Goal: Transaction & Acquisition: Download file/media

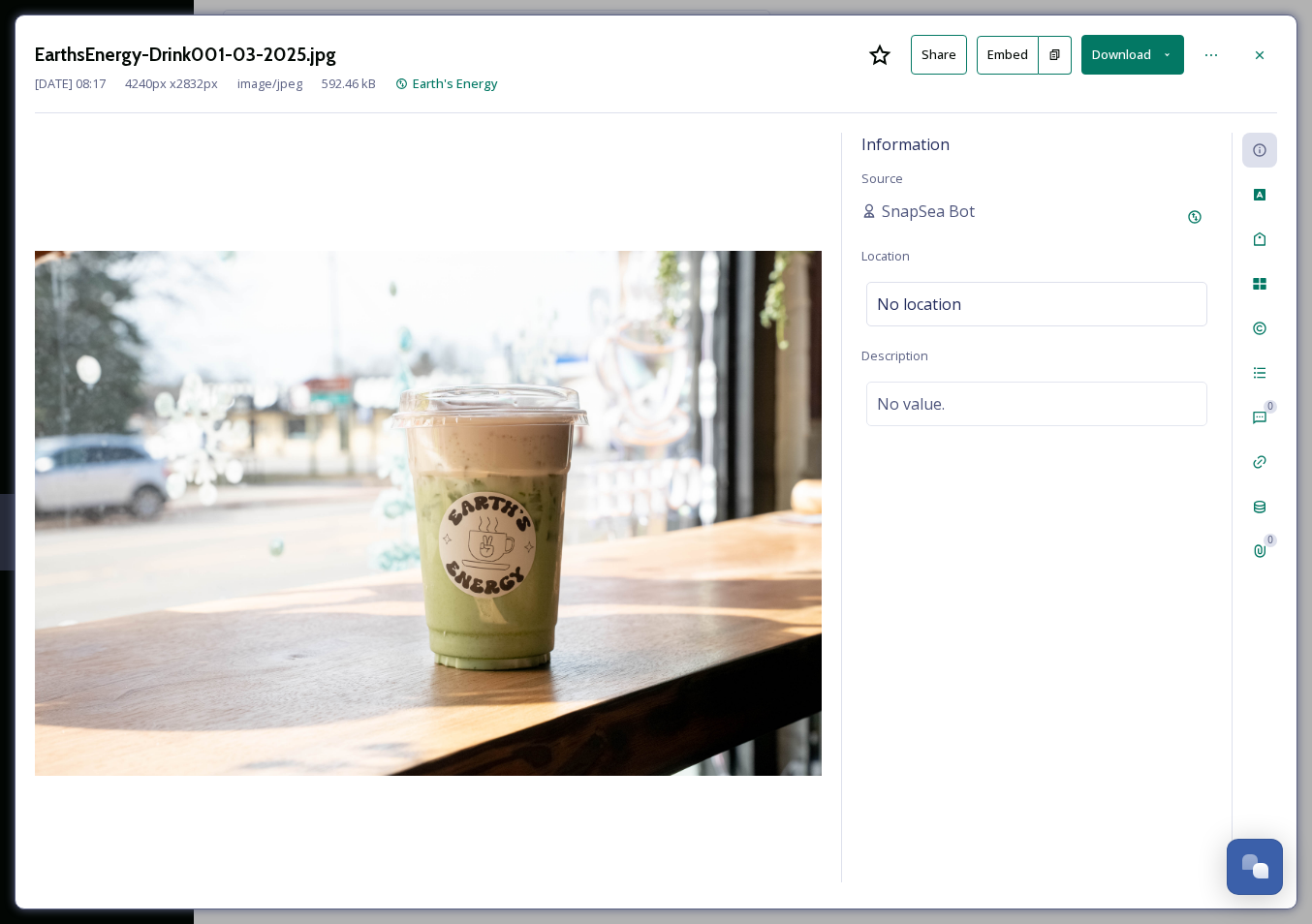
click at [1128, 53] on button "Download" at bounding box center [1132, 55] width 103 height 39
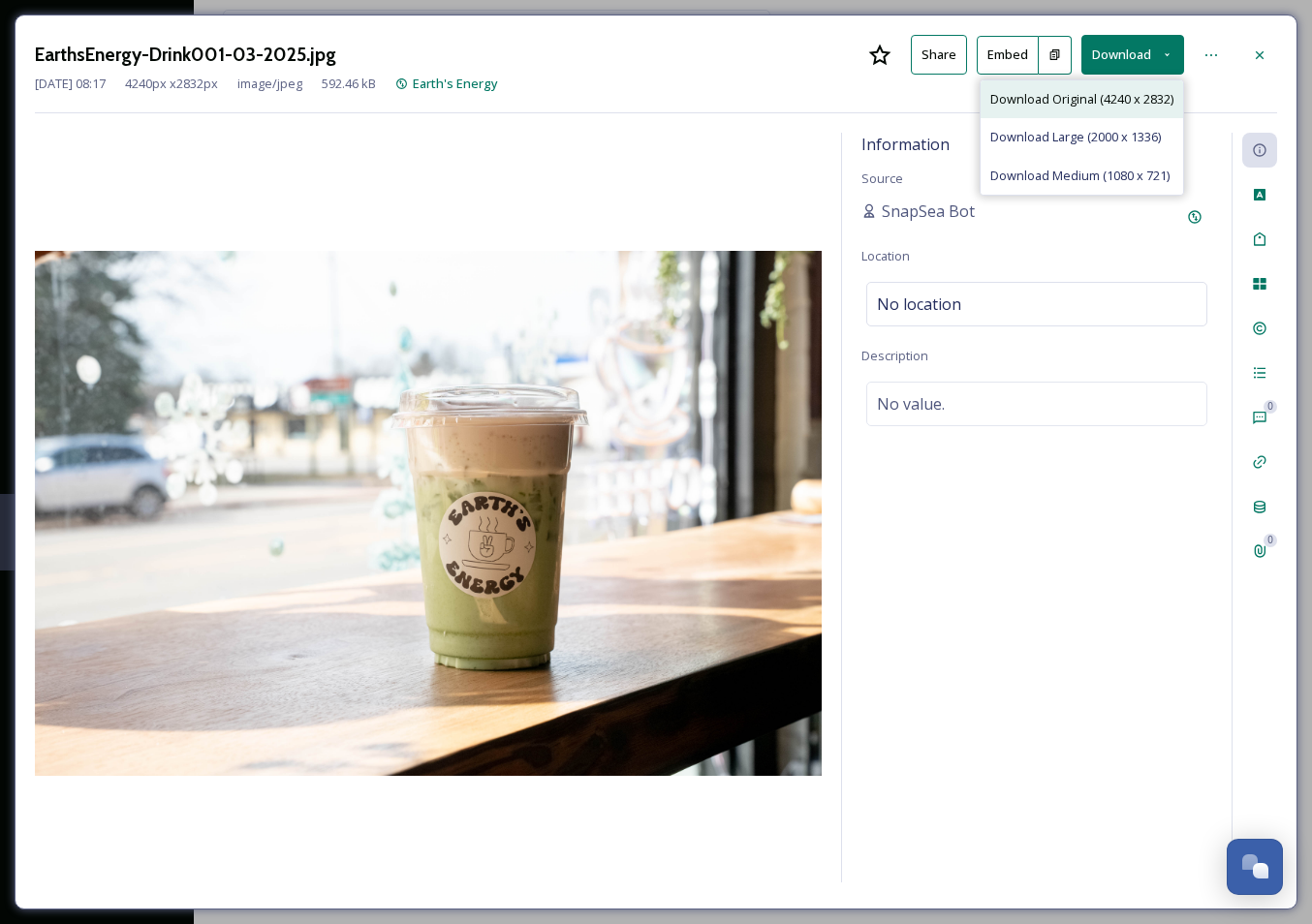
click at [1101, 95] on span "Download Original (4240 x 2832)" at bounding box center [1081, 99] width 184 height 19
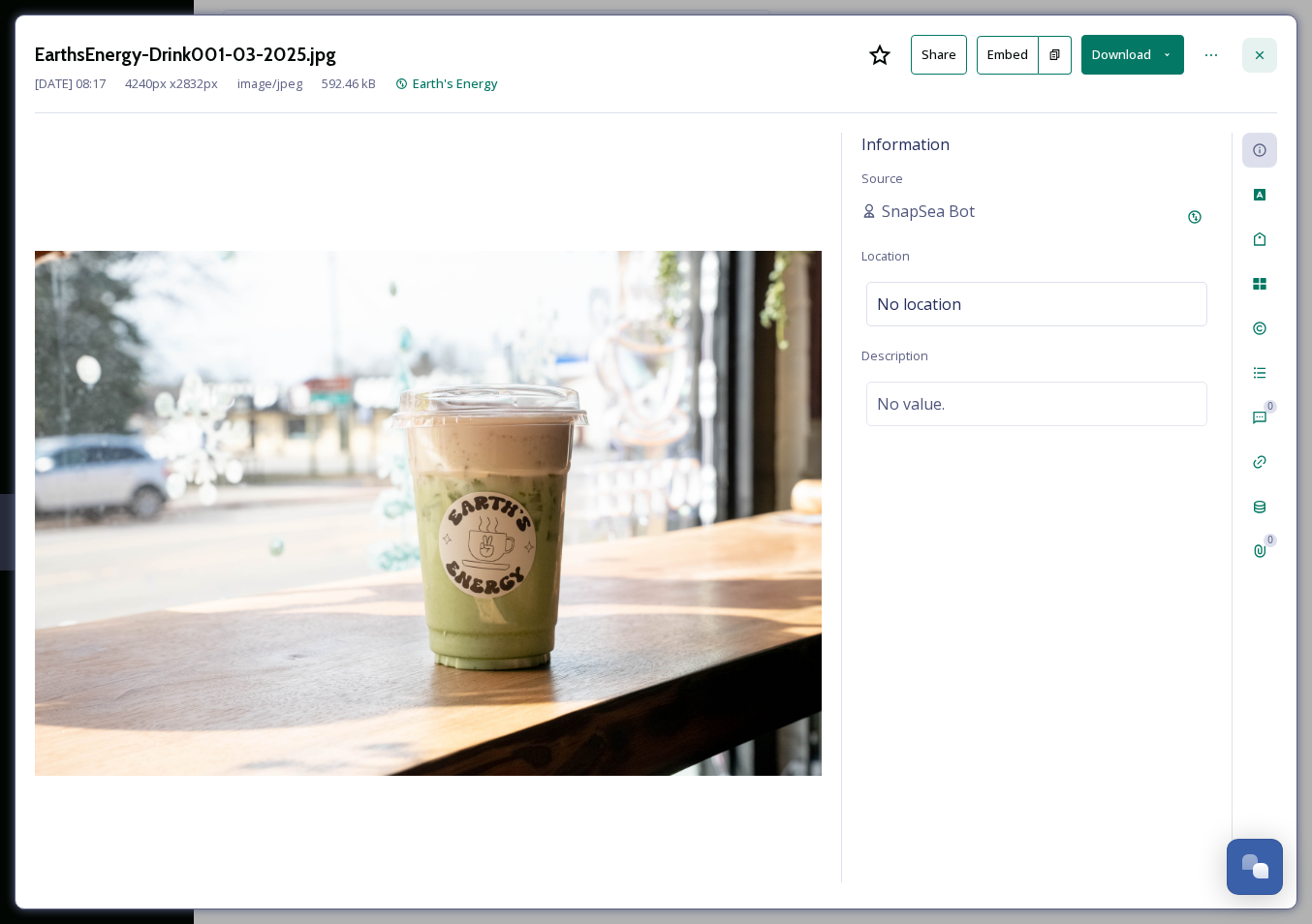
click at [1254, 48] on icon at bounding box center [1259, 55] width 16 height 16
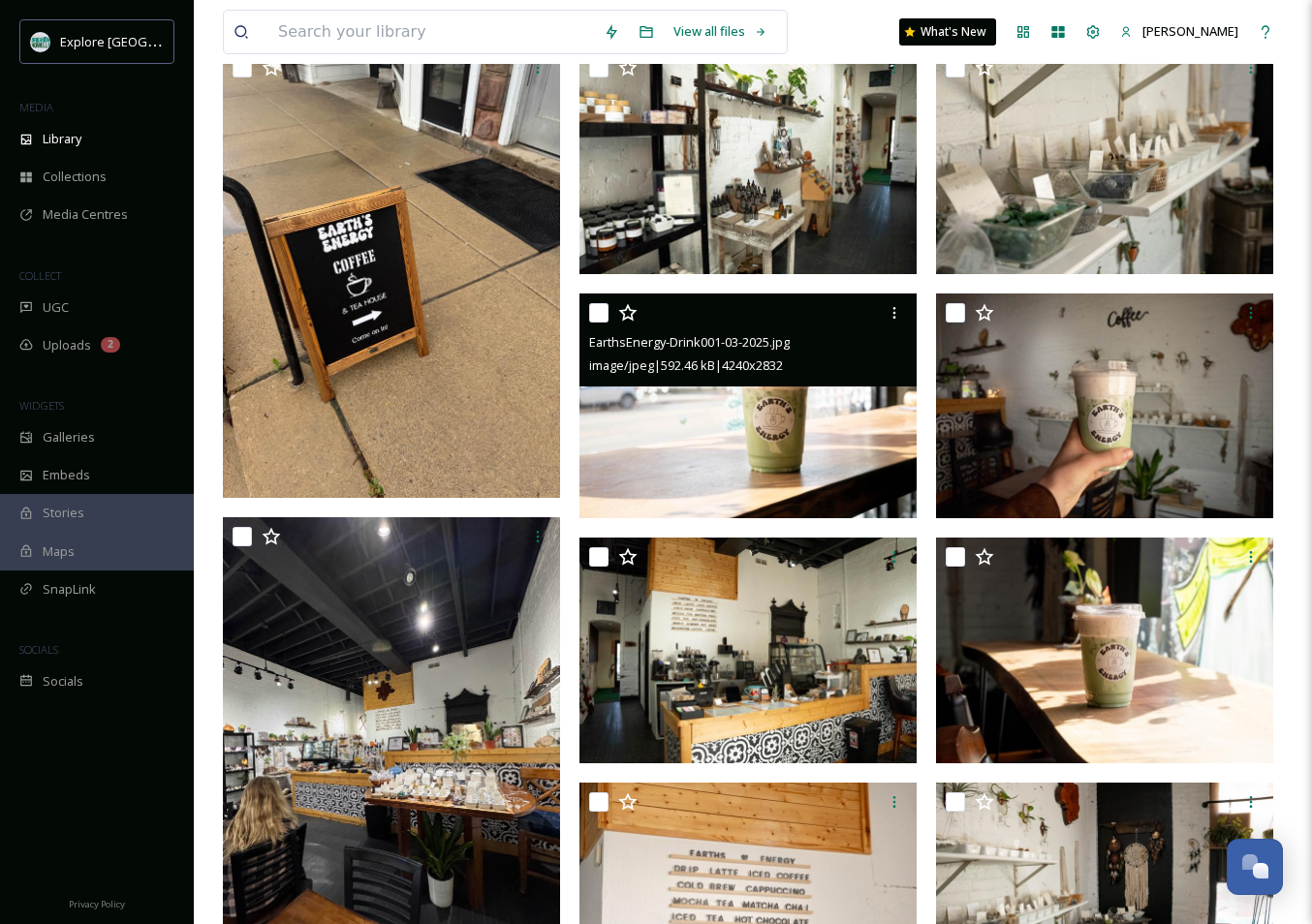
scroll to position [3029, 0]
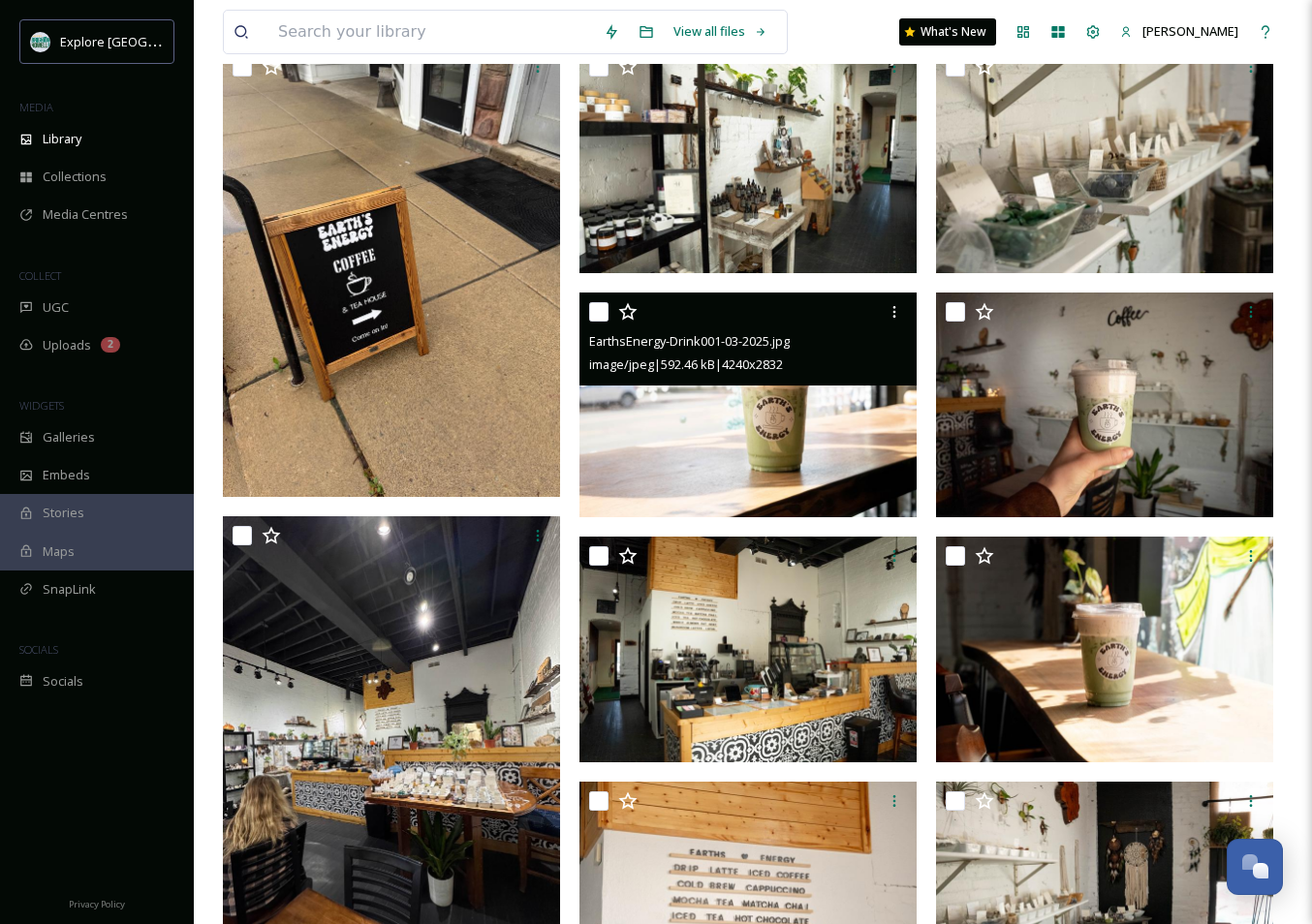
click at [820, 422] on img at bounding box center [748, 405] width 338 height 226
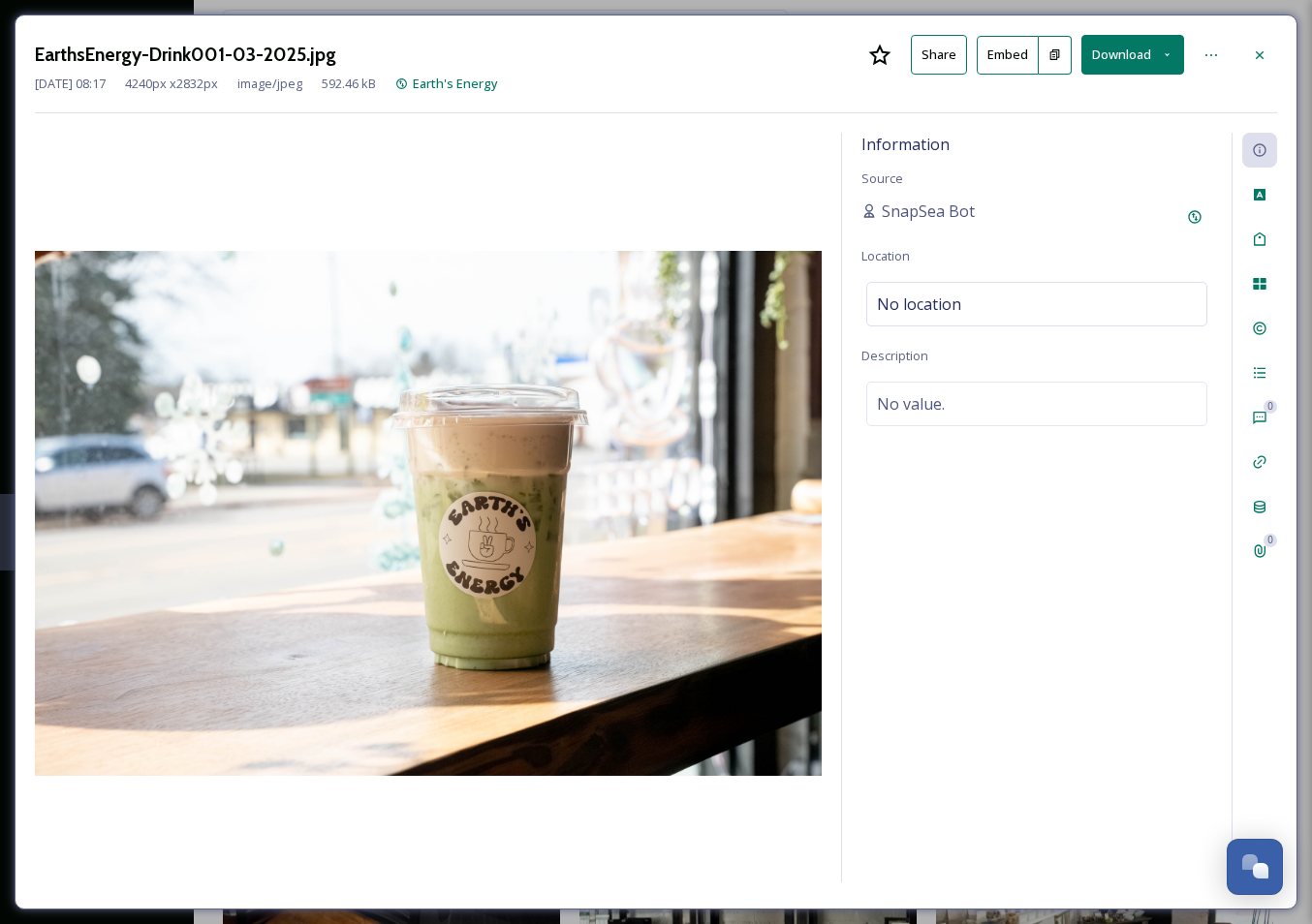
click at [1127, 46] on button "Download" at bounding box center [1132, 55] width 103 height 39
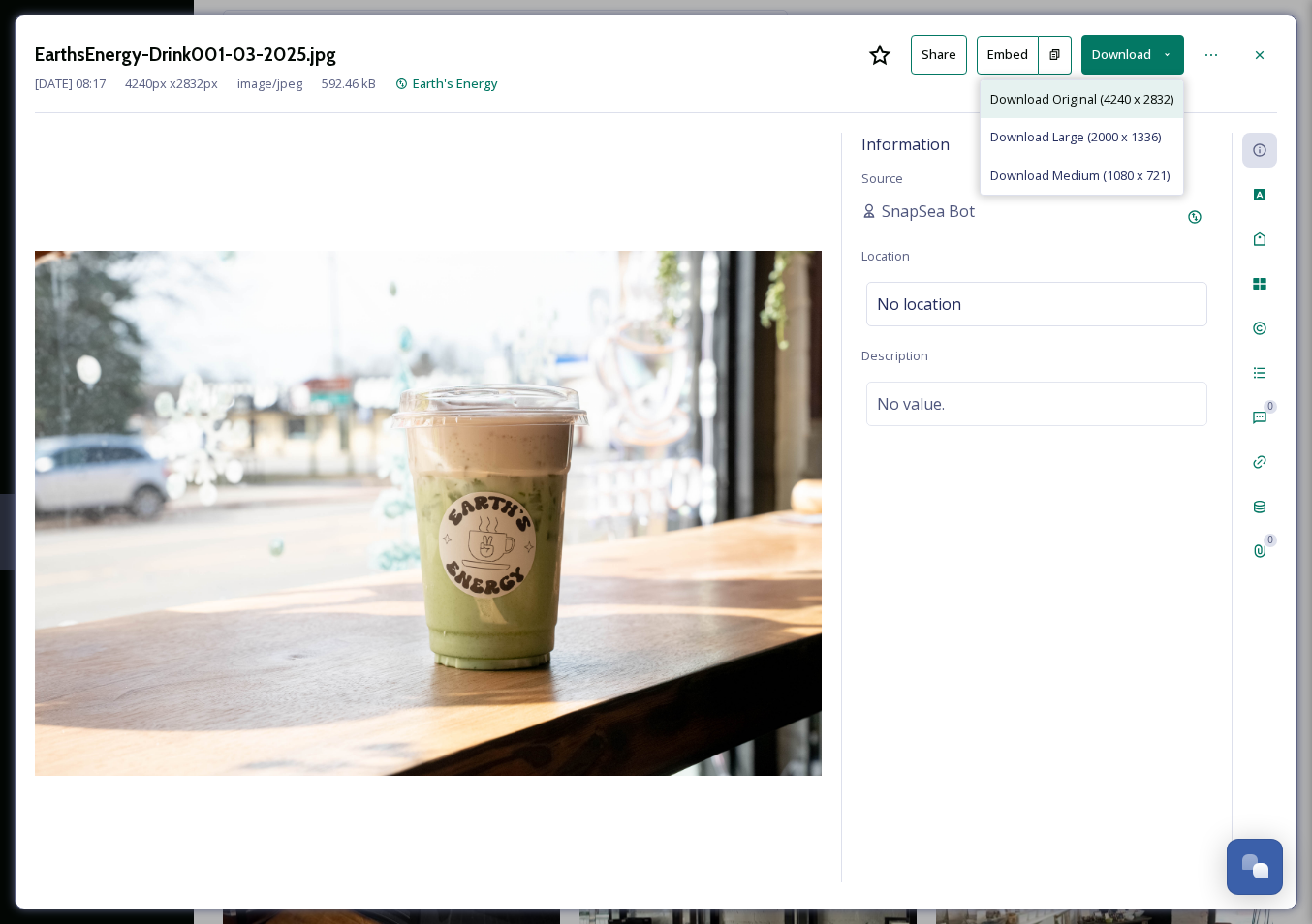
click at [1082, 96] on span "Download Original (4240 x 2832)" at bounding box center [1081, 99] width 184 height 19
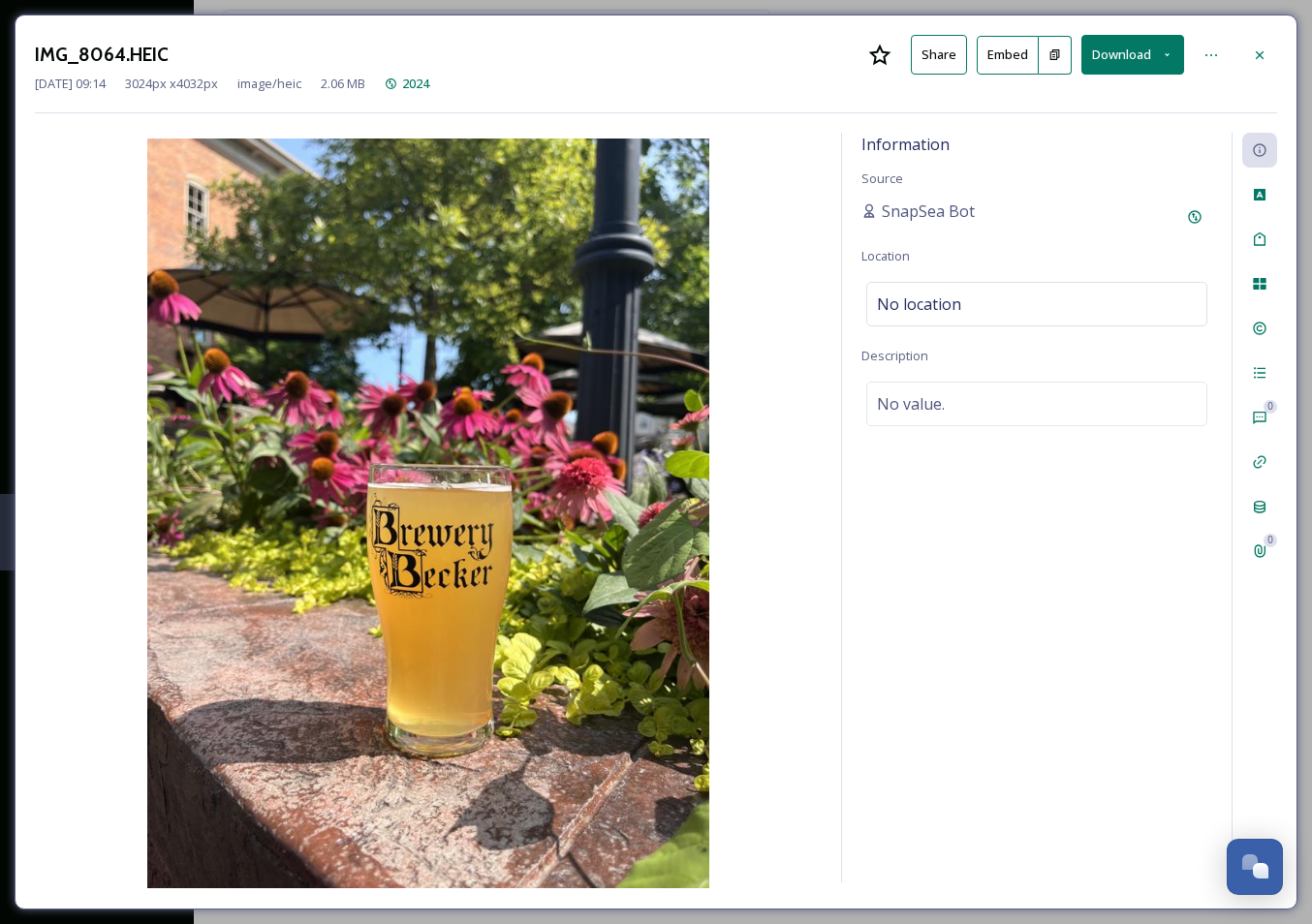
click at [1126, 49] on button "Download" at bounding box center [1132, 55] width 103 height 39
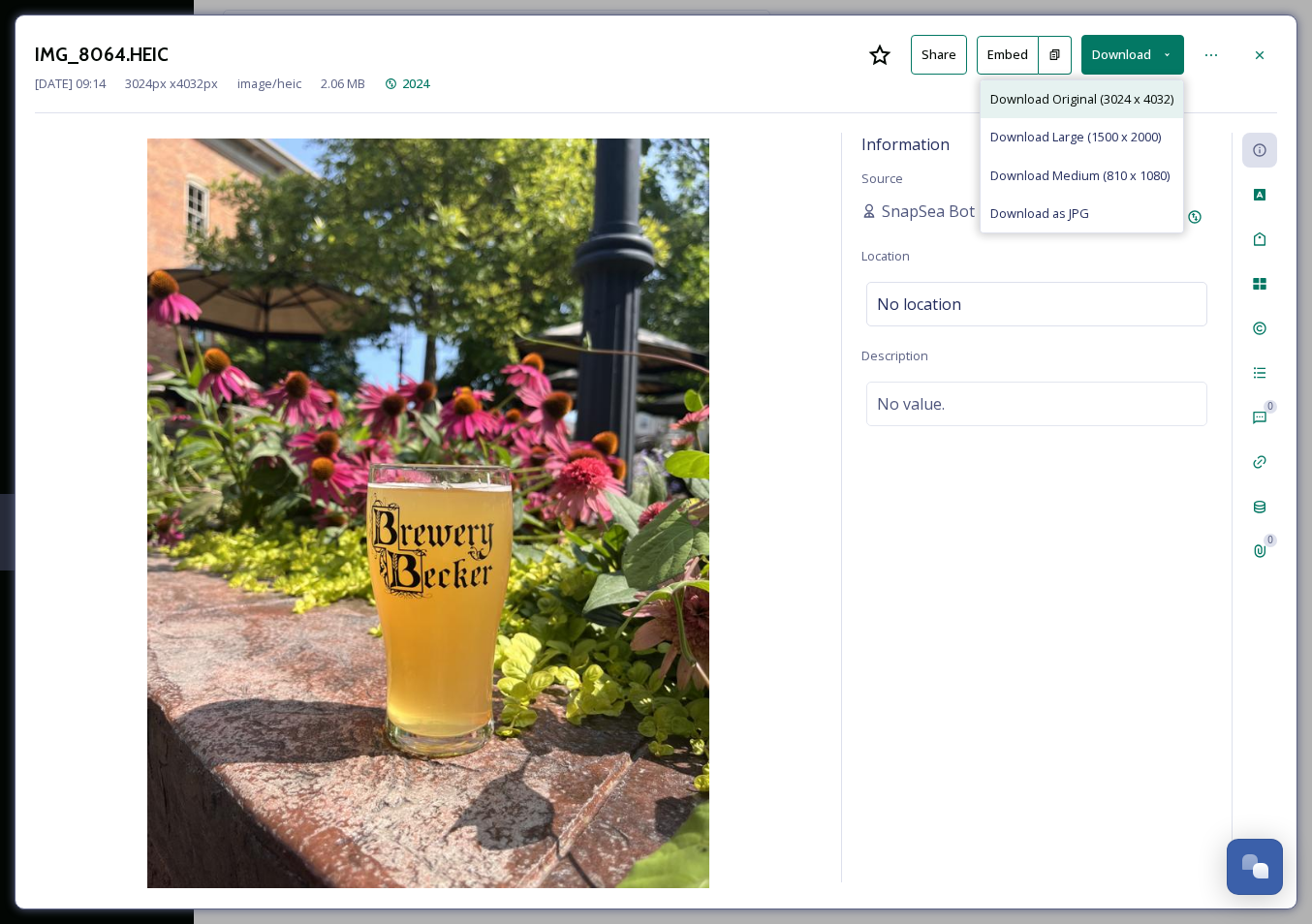
click at [1094, 97] on span "Download Original (3024 x 4032)" at bounding box center [1081, 99] width 184 height 19
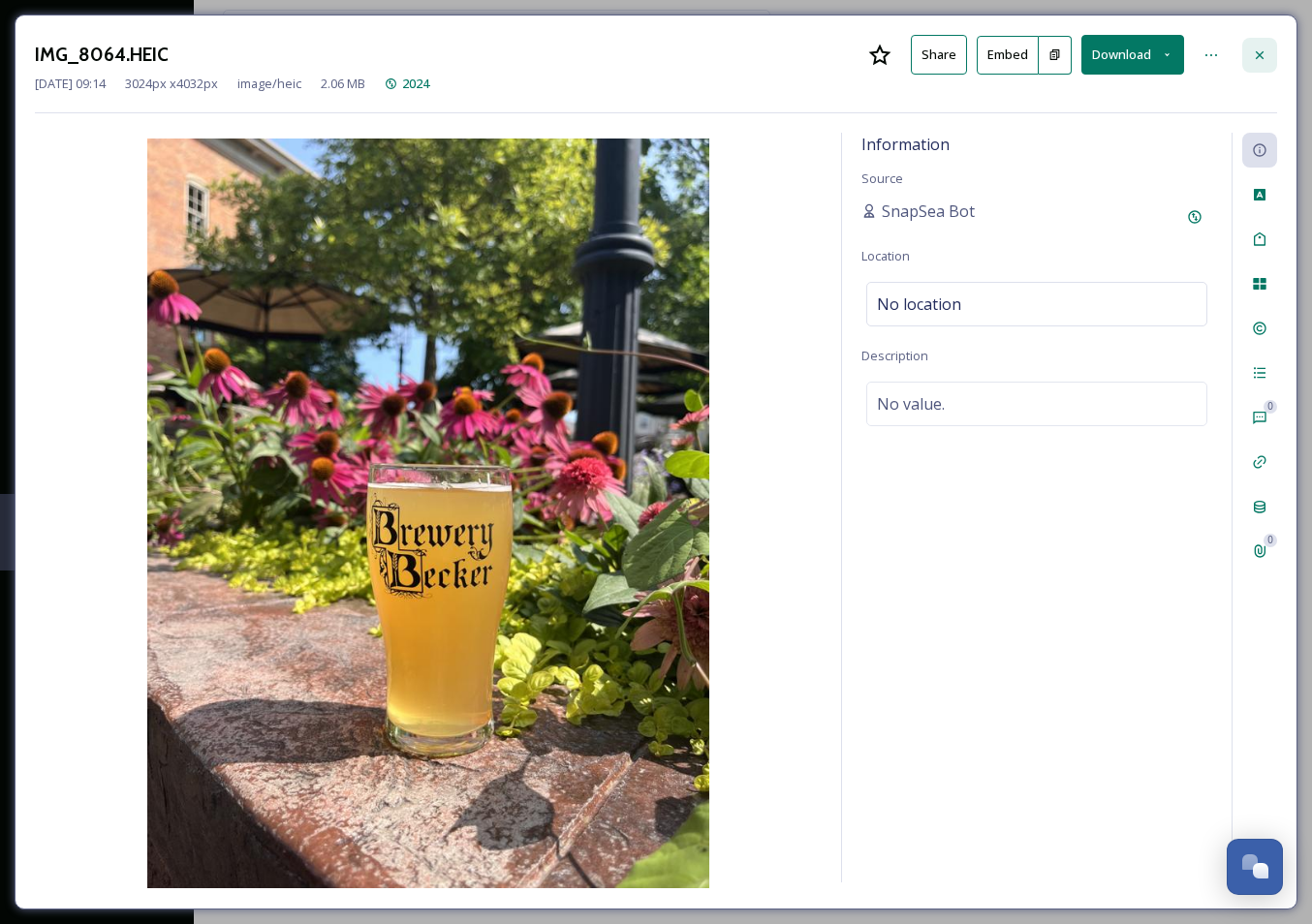
click at [1260, 50] on icon at bounding box center [1259, 55] width 16 height 16
click at [1127, 49] on button "Download" at bounding box center [1132, 55] width 103 height 39
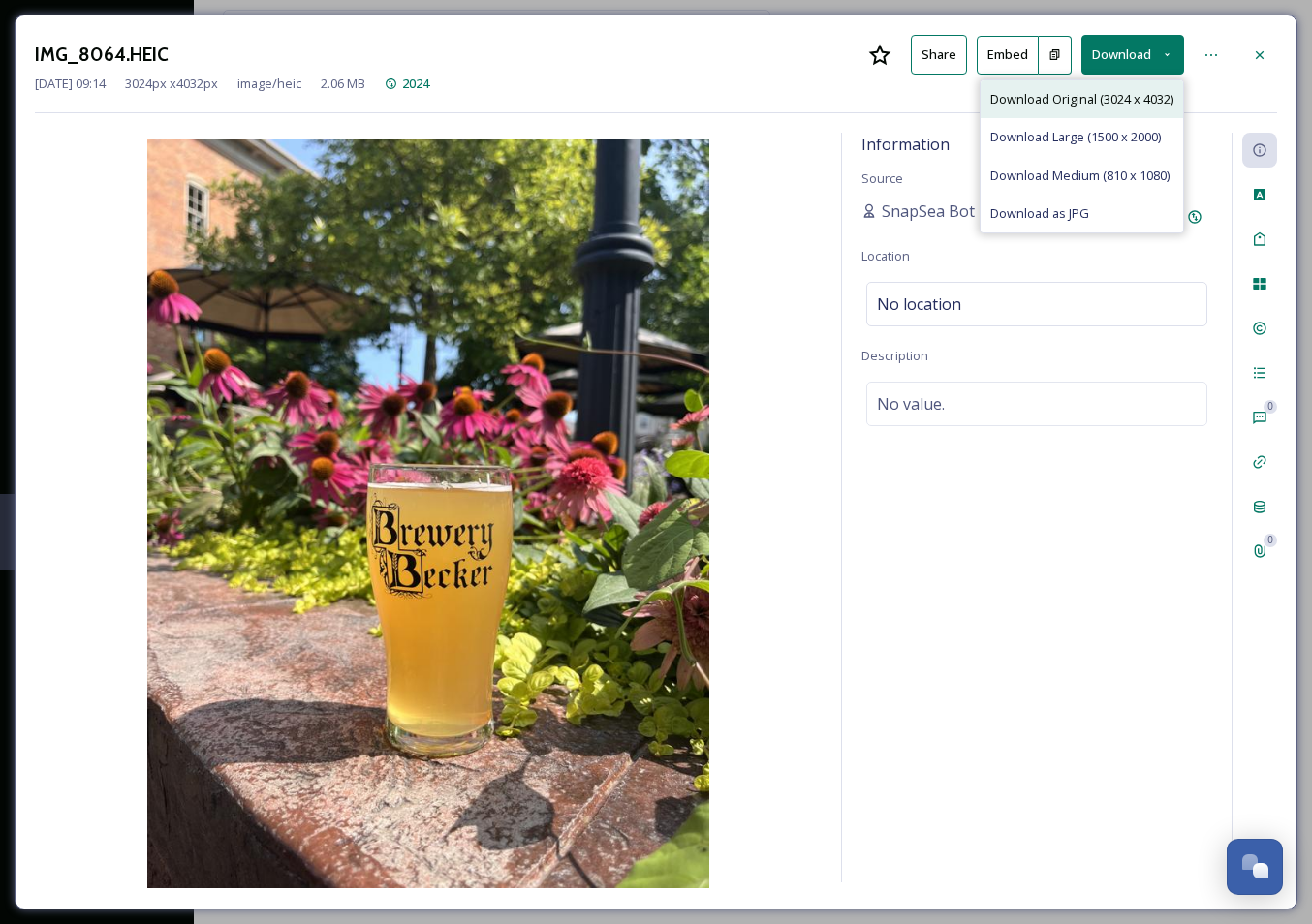
click at [1090, 98] on span "Download Original (3024 x 4032)" at bounding box center [1081, 99] width 184 height 19
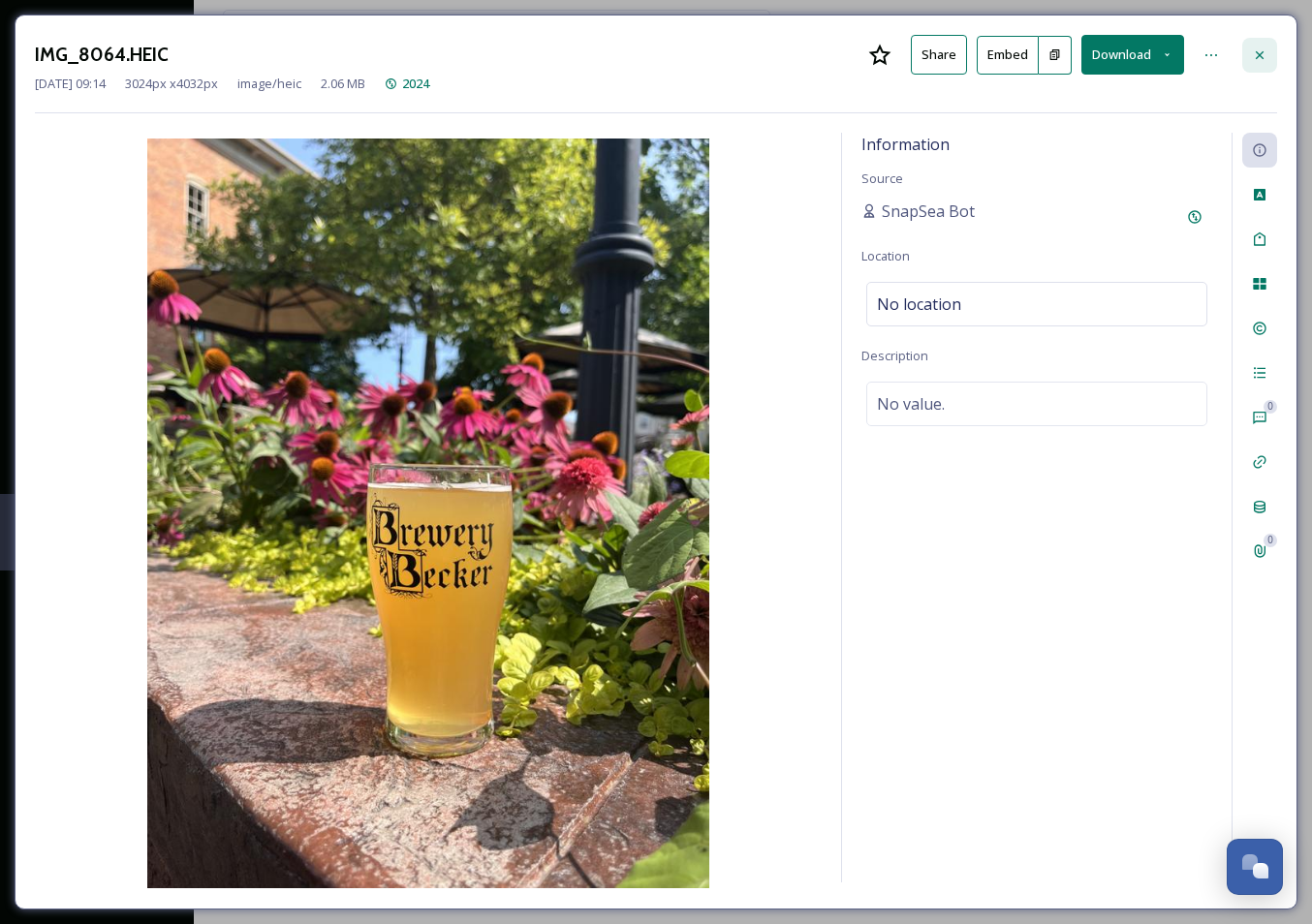
click at [1257, 54] on icon at bounding box center [1259, 55] width 16 height 16
